Goal: Find specific page/section: Find specific page/section

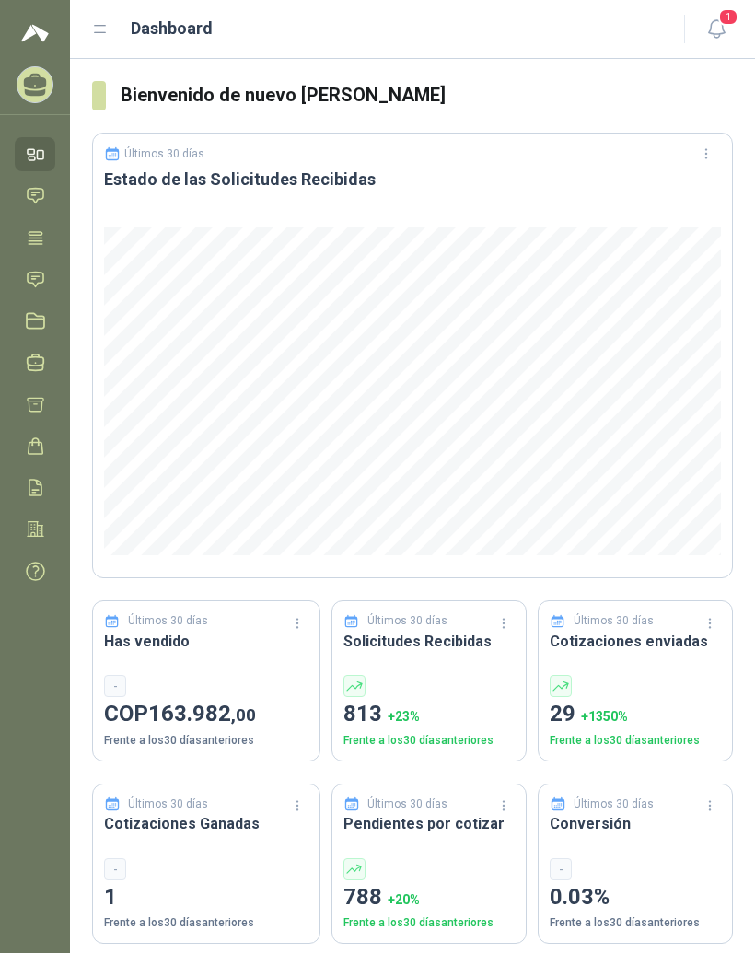
click at [104, 15] on div "Dashboard 1" at bounding box center [412, 29] width 641 height 29
click at [97, 21] on icon at bounding box center [100, 29] width 17 height 17
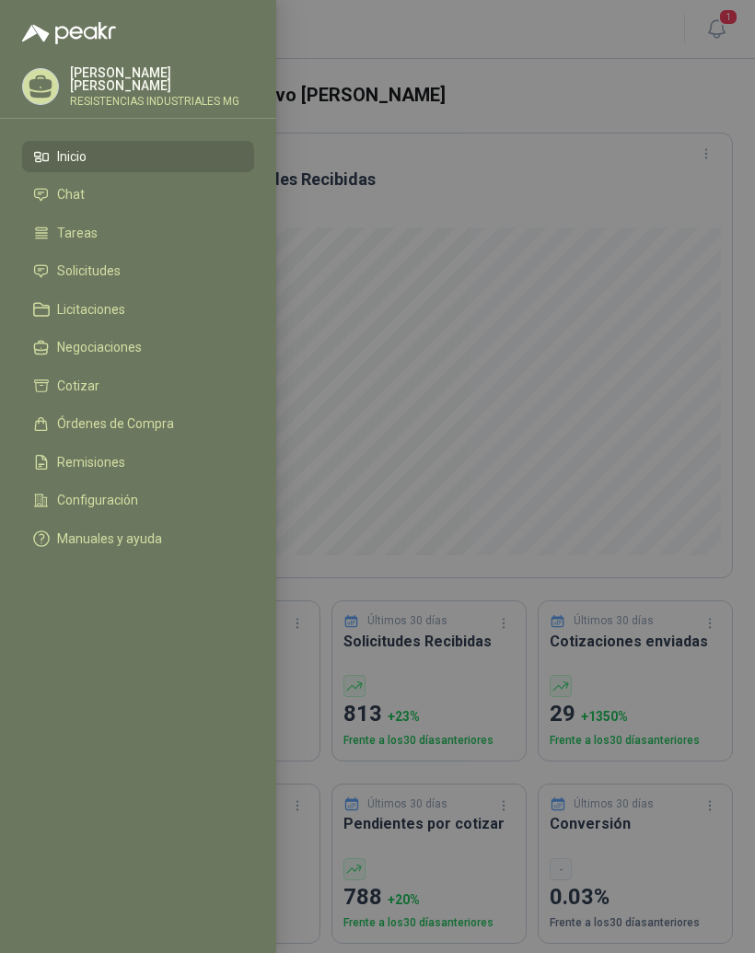
click at [157, 269] on li "Solicitudes" at bounding box center [138, 271] width 210 height 17
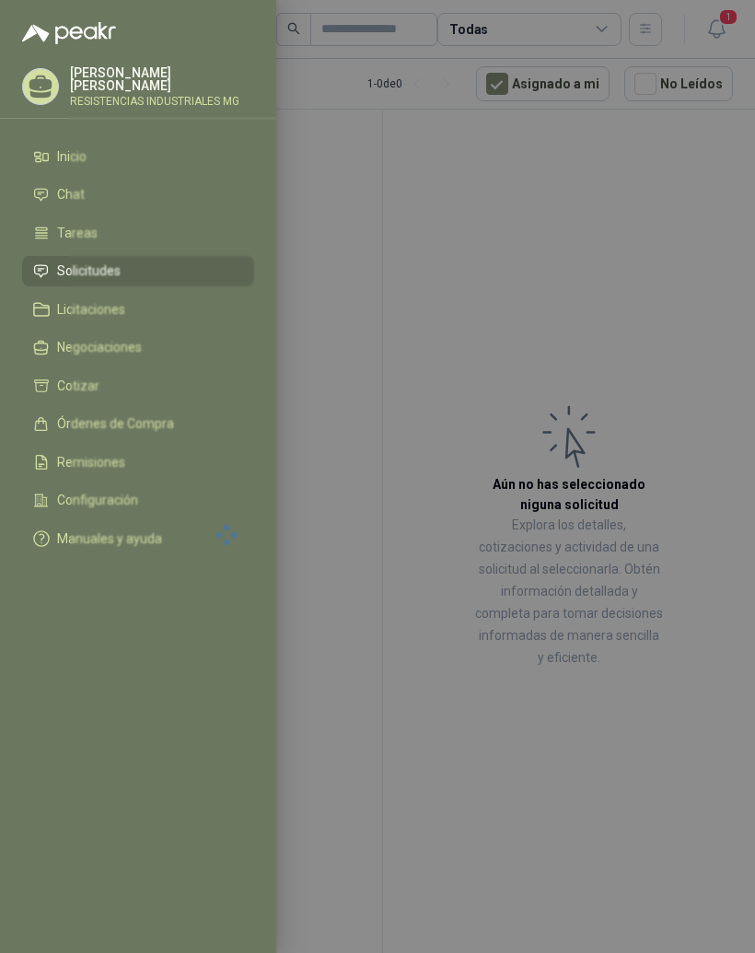
click at [693, 245] on div at bounding box center [377, 476] width 755 height 953
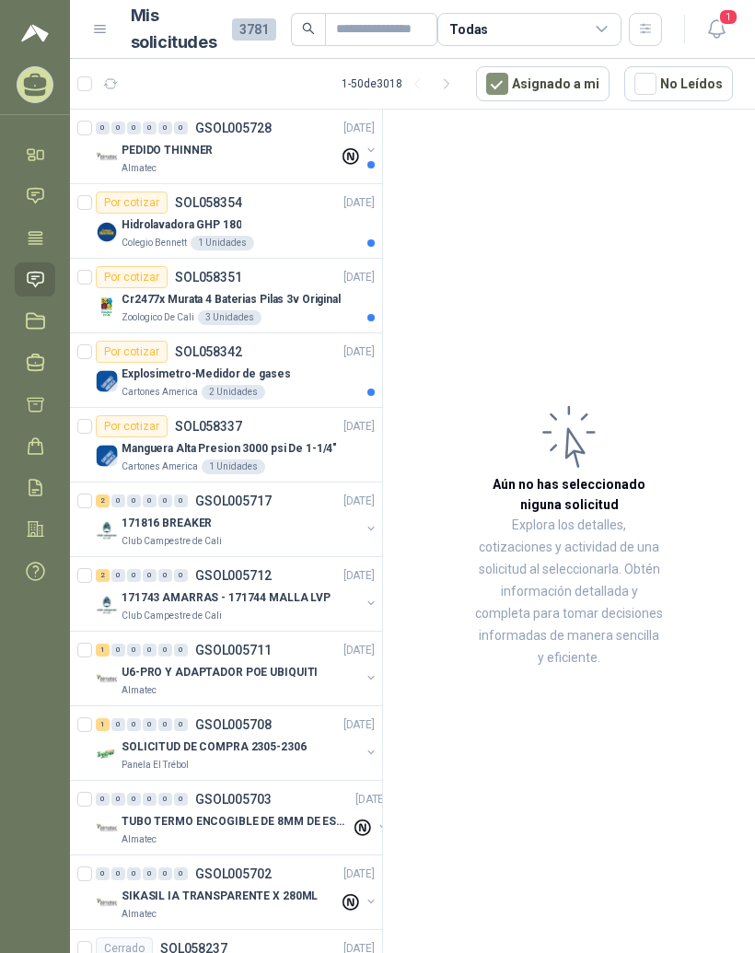
click at [732, 20] on span "1" at bounding box center [728, 16] width 20 height 17
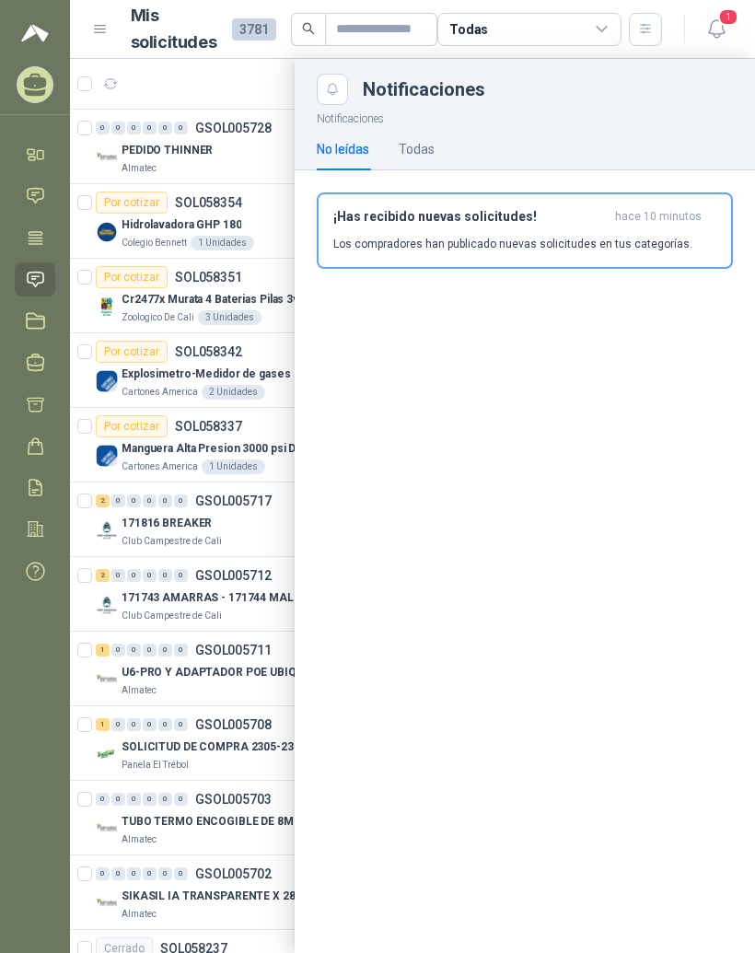
click at [725, 8] on span "1" at bounding box center [728, 16] width 20 height 17
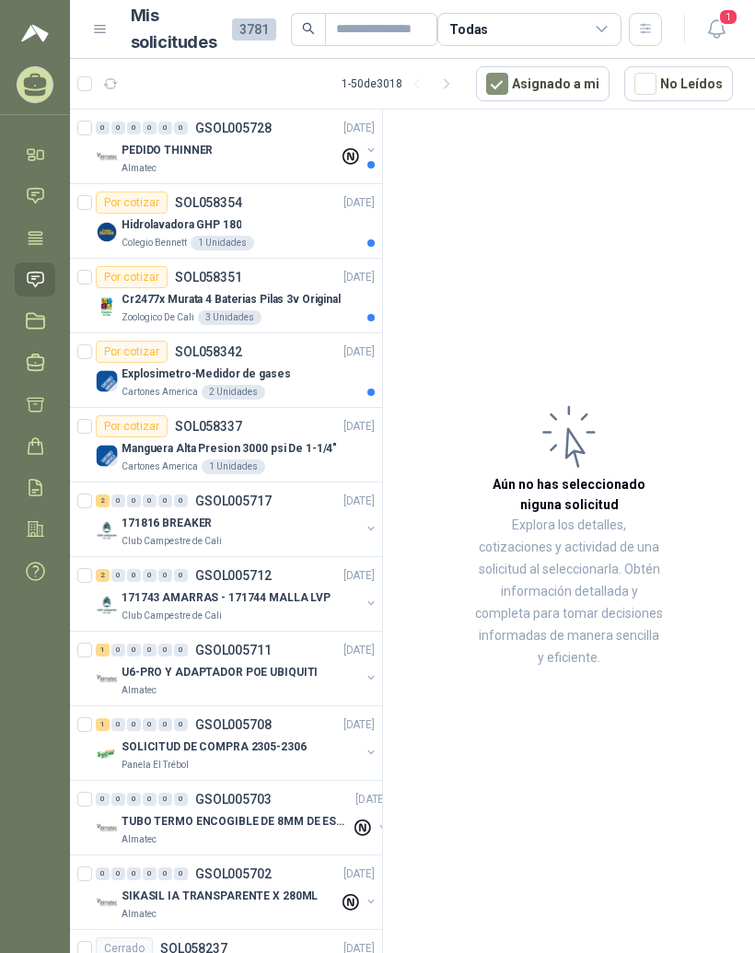
click at [36, 186] on icon at bounding box center [35, 195] width 19 height 19
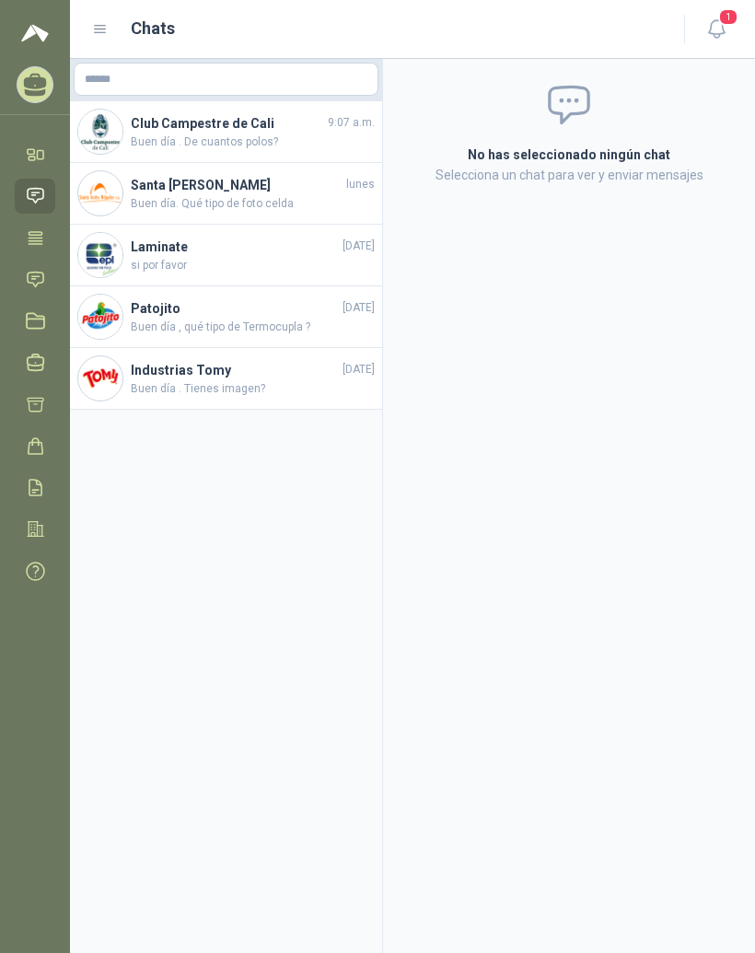
click at [162, 128] on h4 "Club Campestre de Cali" at bounding box center [227, 123] width 193 height 20
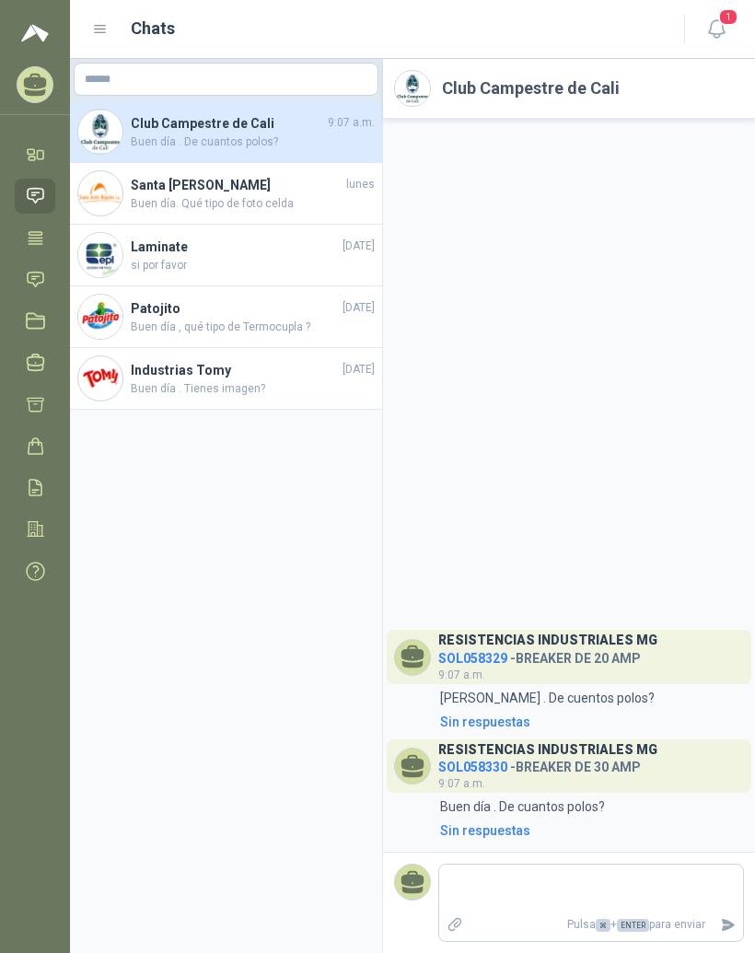
scroll to position [23, 0]
click at [40, 228] on icon at bounding box center [35, 237] width 19 height 19
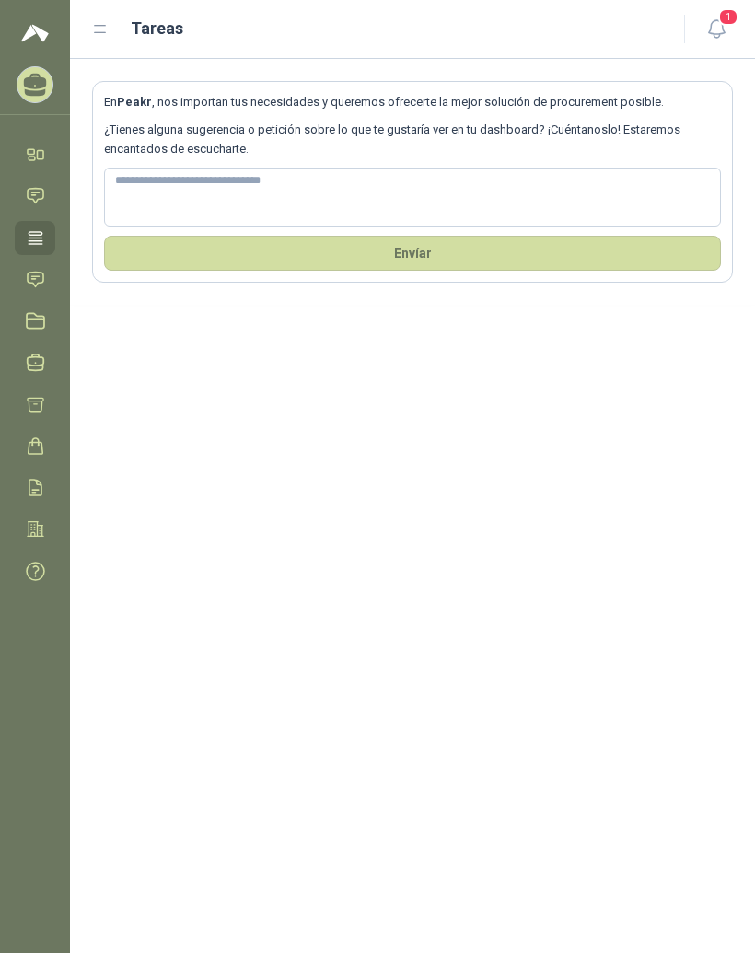
click at [106, 24] on icon at bounding box center [100, 29] width 17 height 17
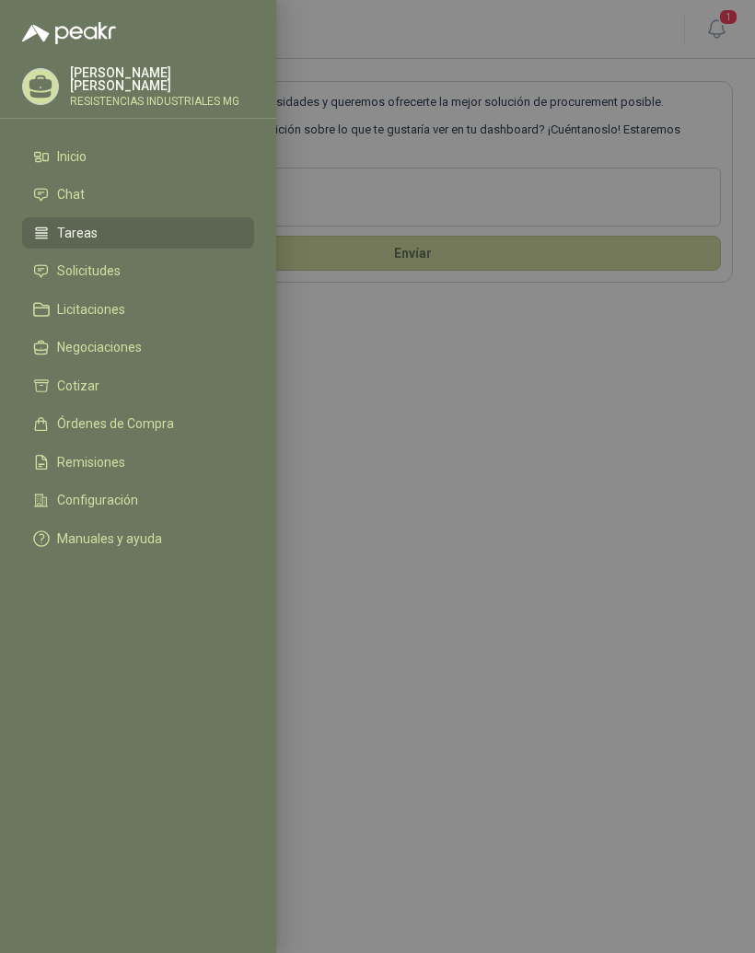
click at [70, 266] on span "Solicitudes" at bounding box center [89, 270] width 64 height 15
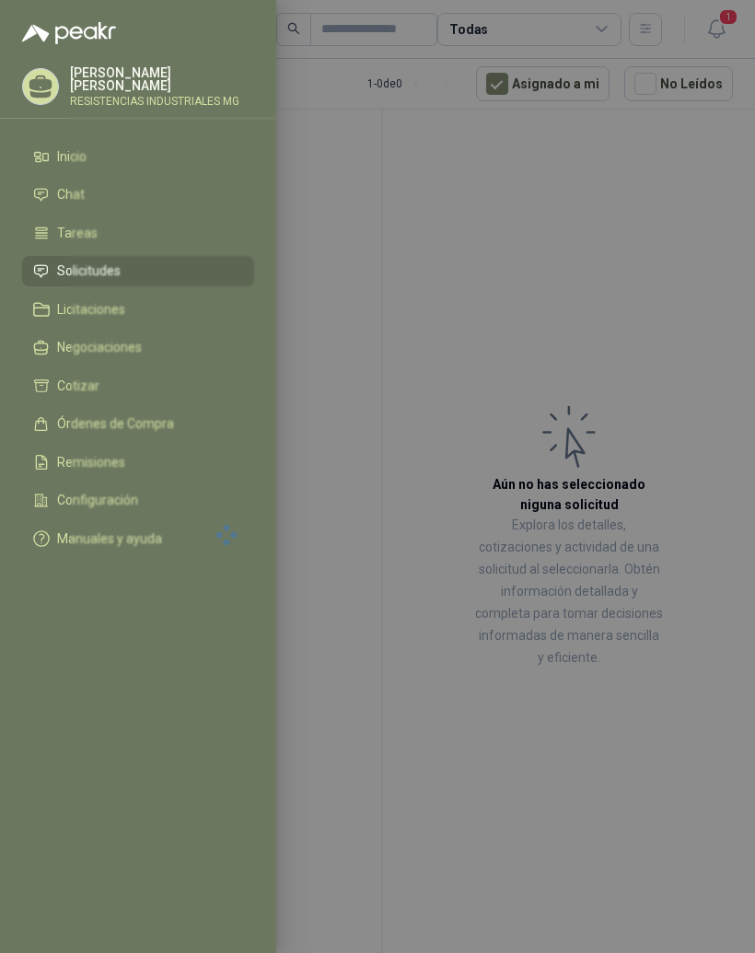
click at [669, 413] on div at bounding box center [377, 476] width 755 height 953
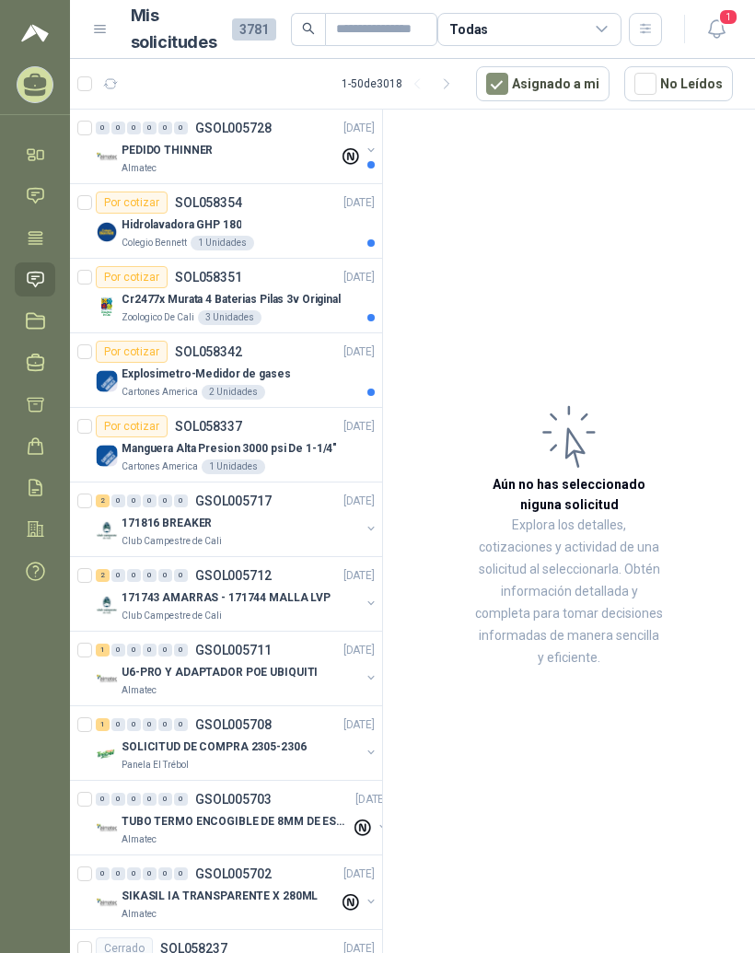
click at [115, 156] on img at bounding box center [107, 157] width 22 height 22
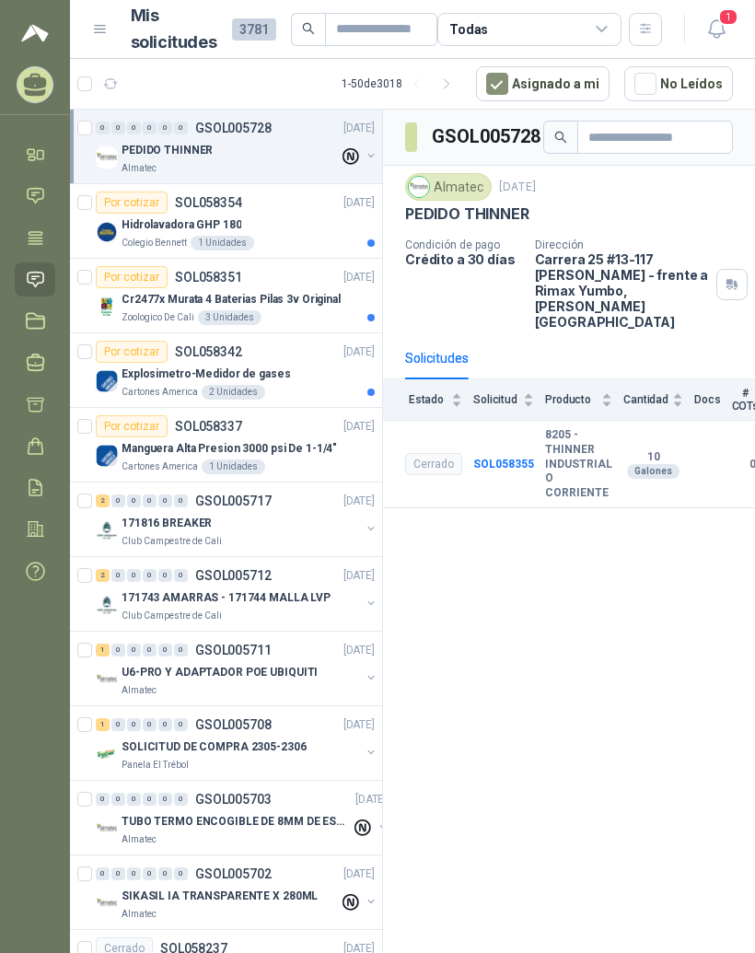
click at [167, 308] on div "Cr2477x Murata 4 Baterias Pilas 3v Original" at bounding box center [248, 299] width 253 height 22
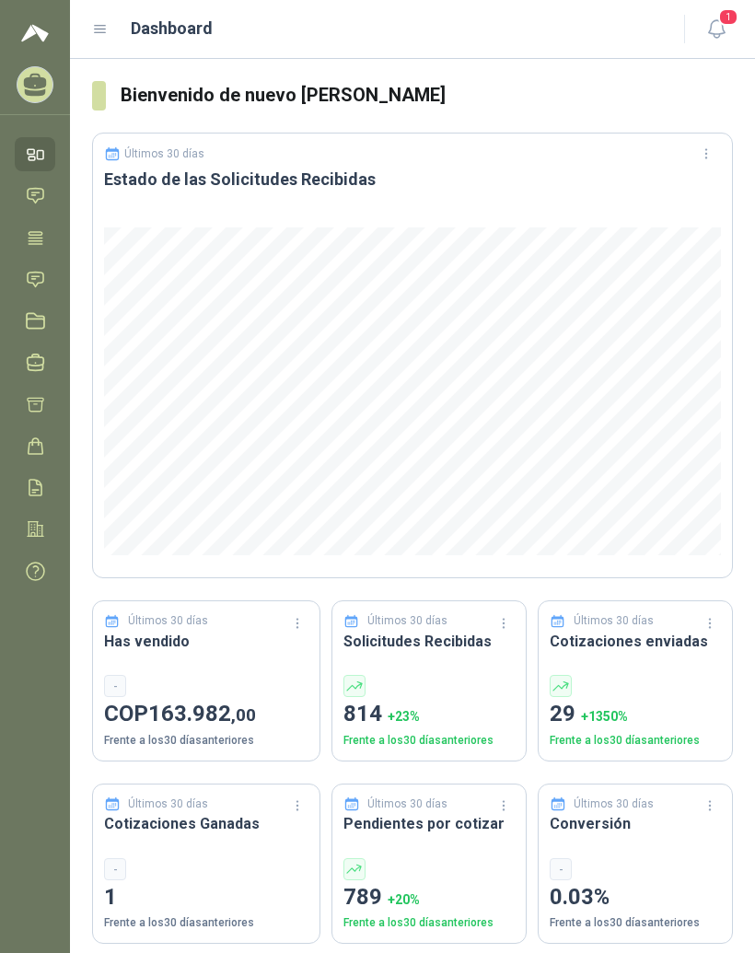
click at [105, 33] on icon at bounding box center [100, 29] width 11 height 7
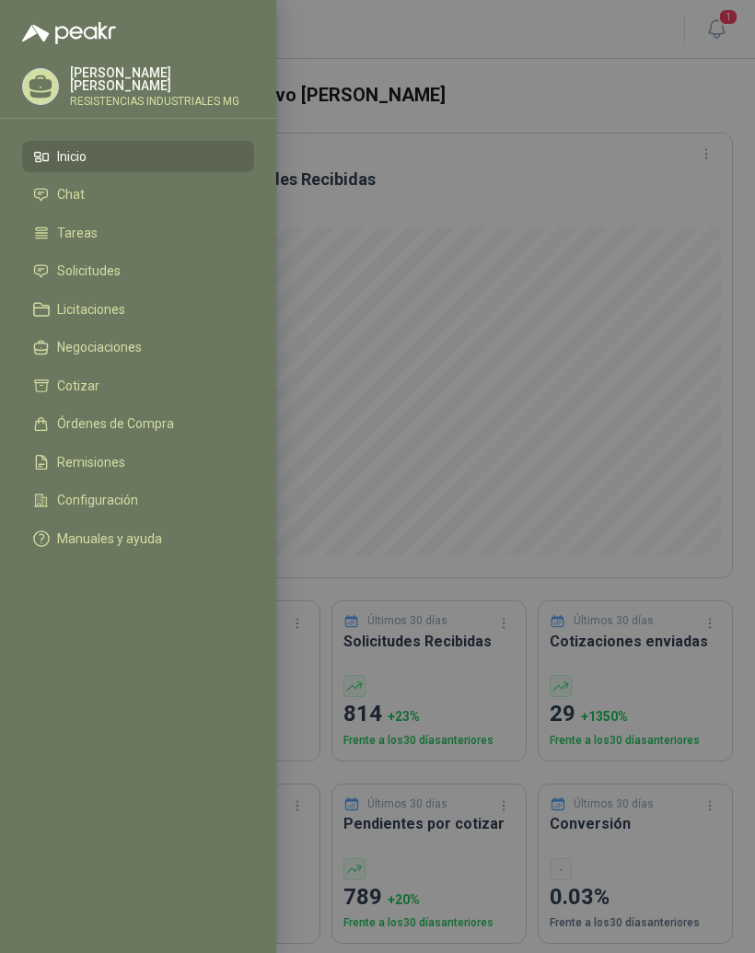
click at [189, 258] on link "Solicitudes" at bounding box center [138, 271] width 232 height 31
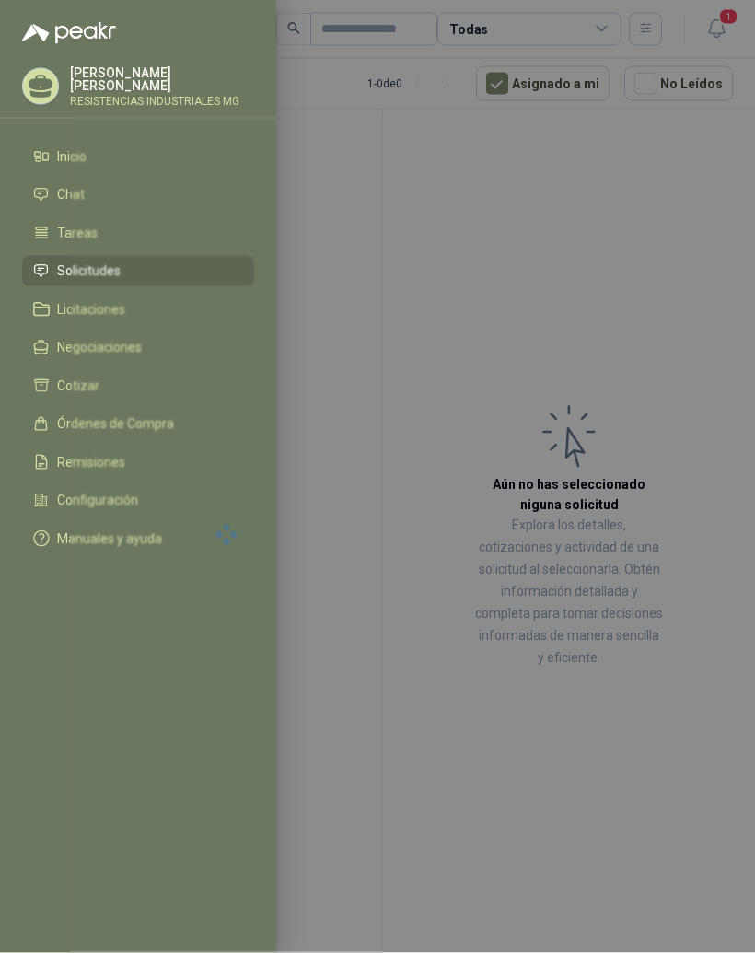
scroll to position [23, 0]
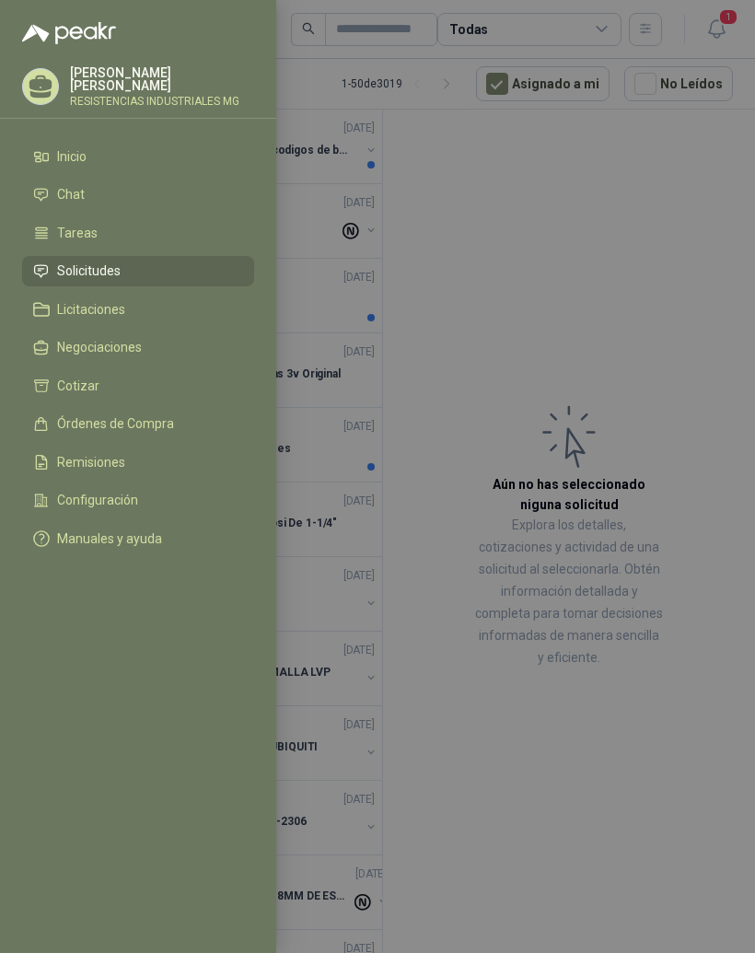
click at [707, 330] on div at bounding box center [377, 476] width 755 height 953
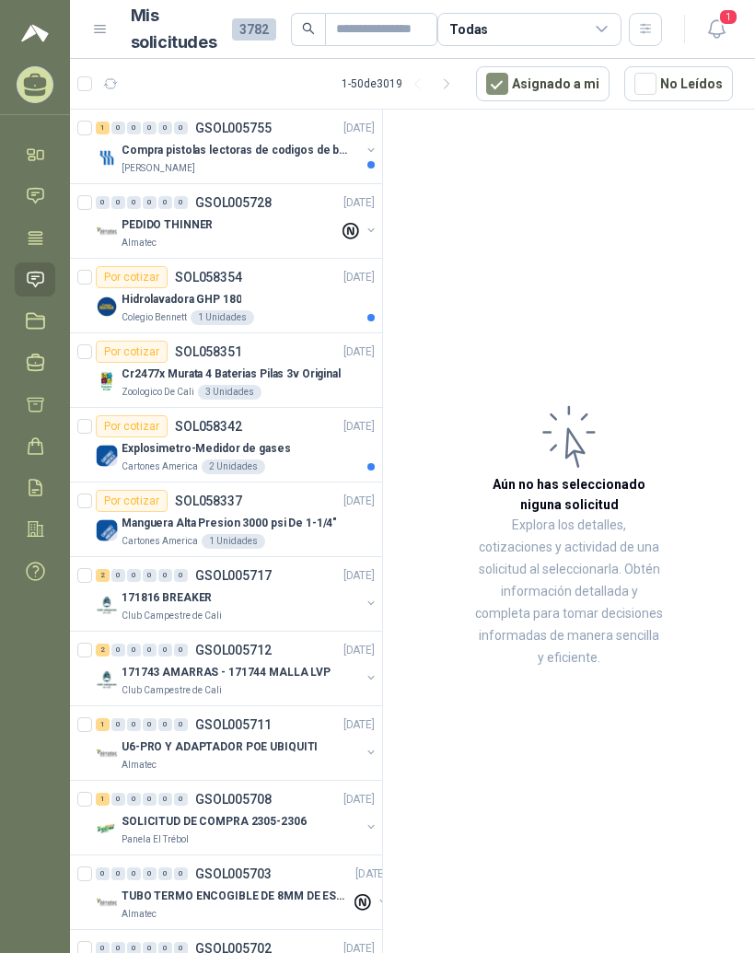
click at [312, 142] on p "Compra pistolas lectoras de codigos de barras" at bounding box center [236, 150] width 229 height 17
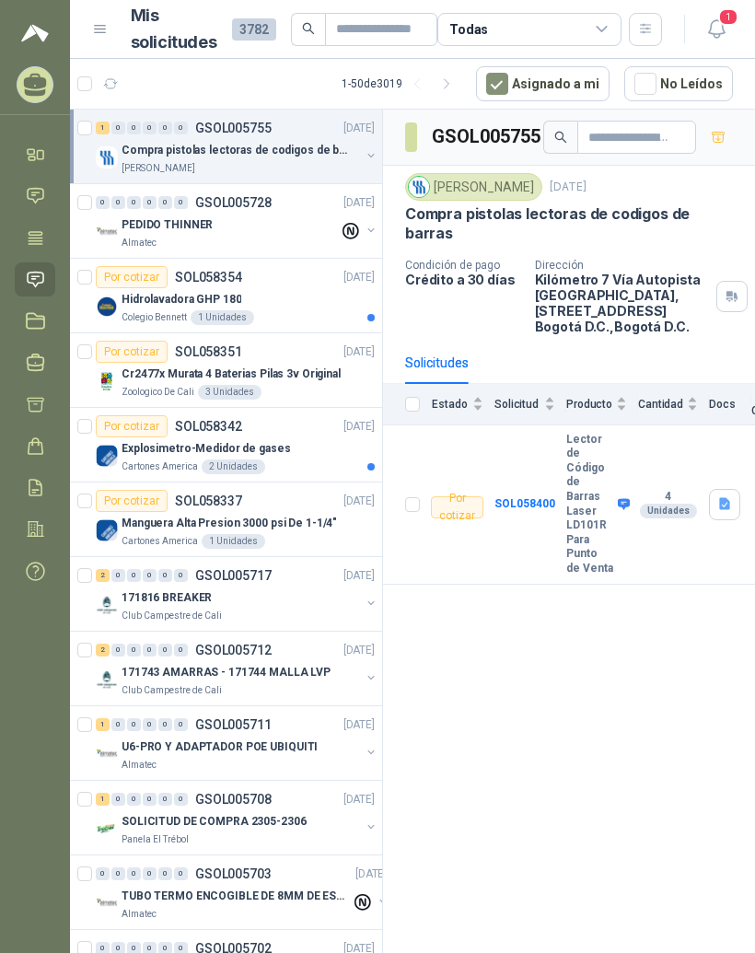
click at [314, 266] on div "Por cotizar SOL058354 02/10/25" at bounding box center [235, 277] width 279 height 22
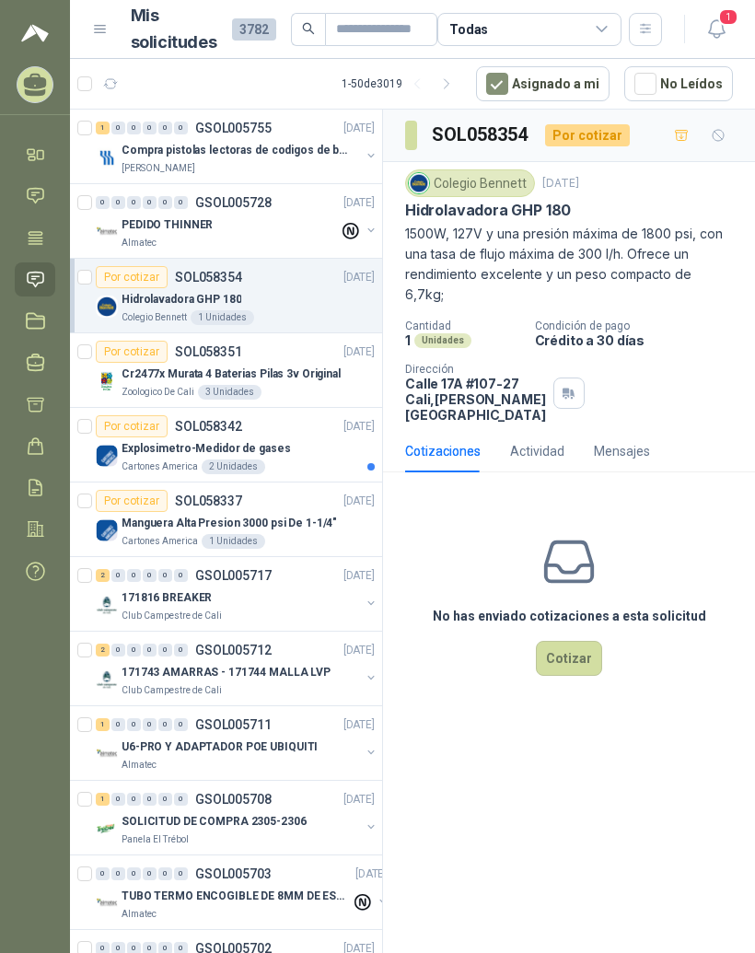
click at [122, 365] on p "Cr2477x Murata 4 Baterias Pilas 3v Original" at bounding box center [231, 373] width 219 height 17
